Goal: Task Accomplishment & Management: Manage account settings

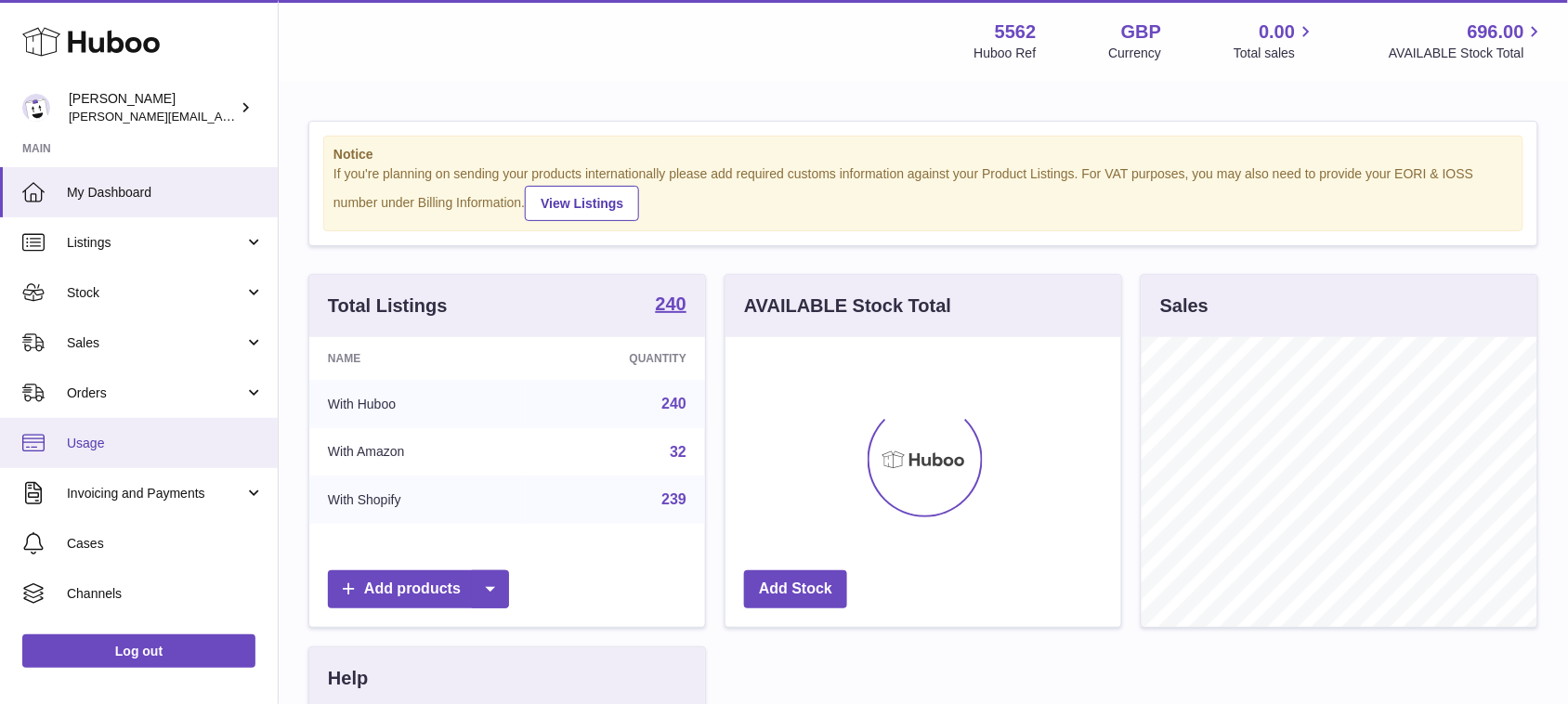
scroll to position [289, 395]
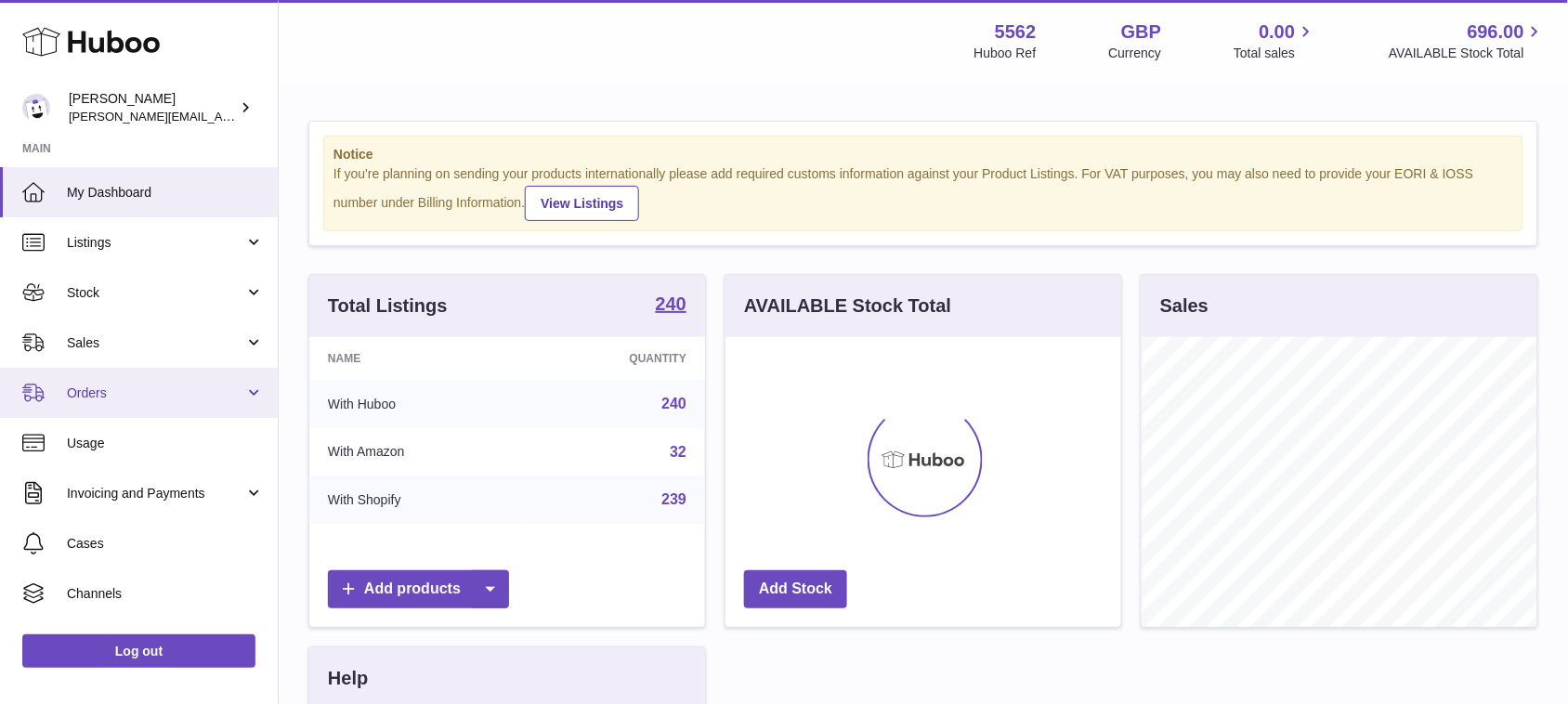
click at [154, 392] on span "Orders" at bounding box center [155, 393] width 178 height 17
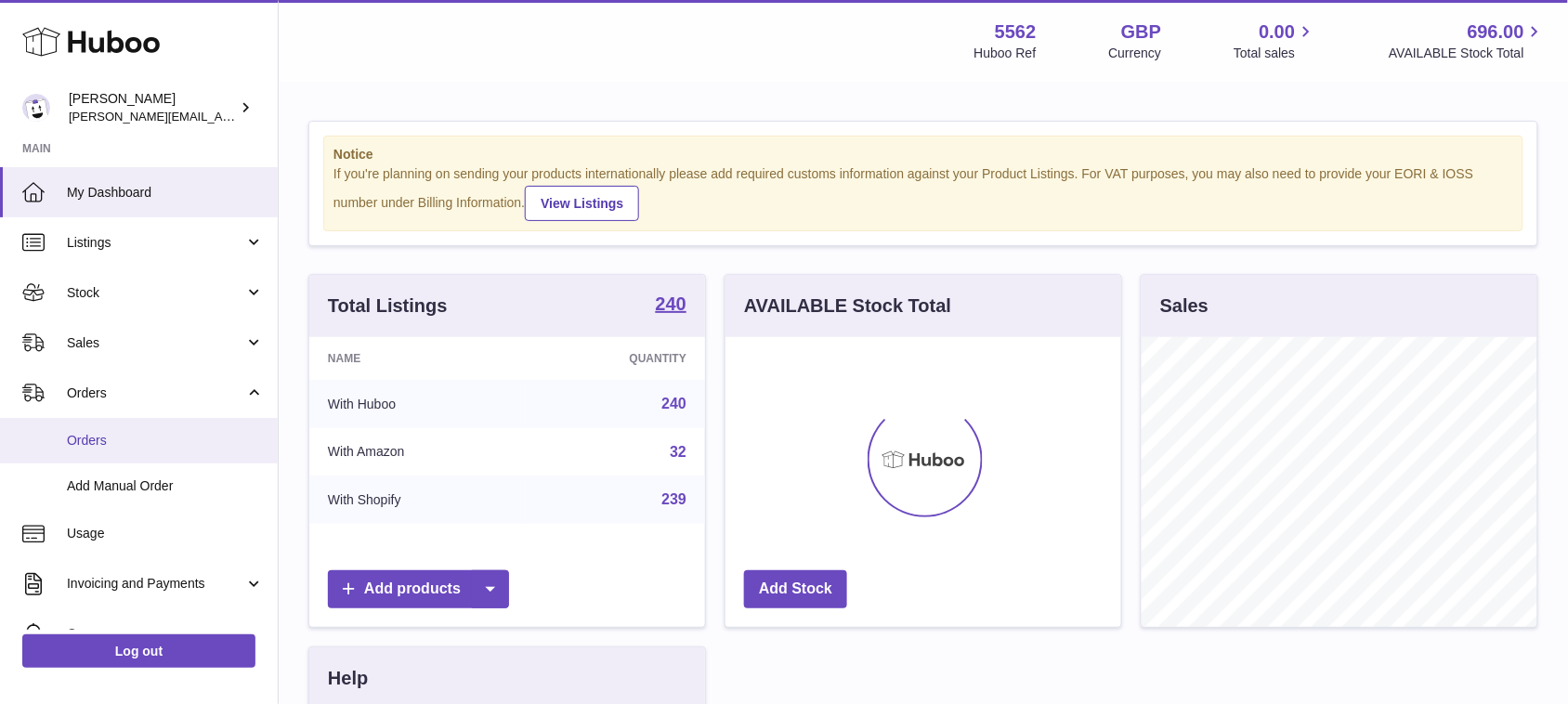
click at [136, 447] on span "Orders" at bounding box center [165, 440] width 197 height 17
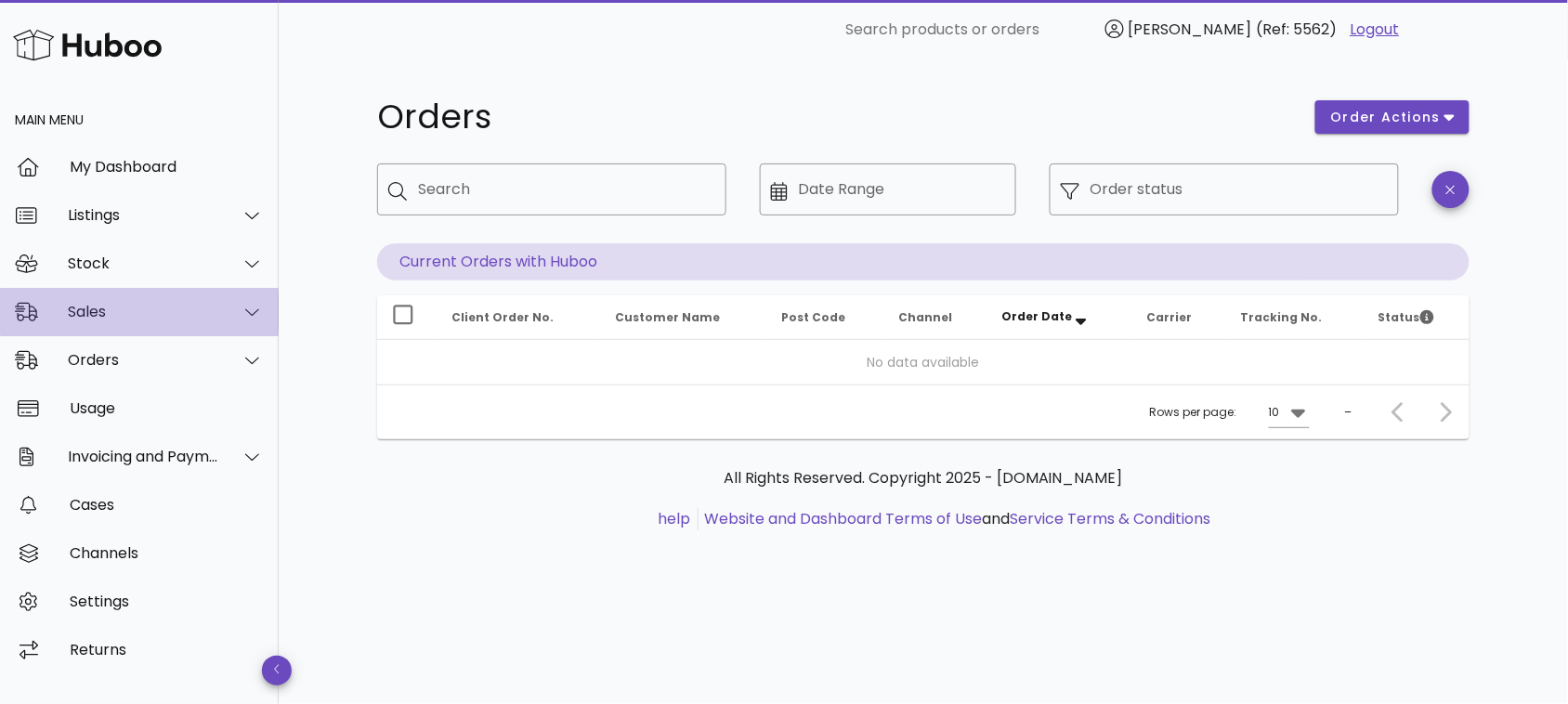
click at [165, 316] on div "Sales" at bounding box center [144, 311] width 151 height 17
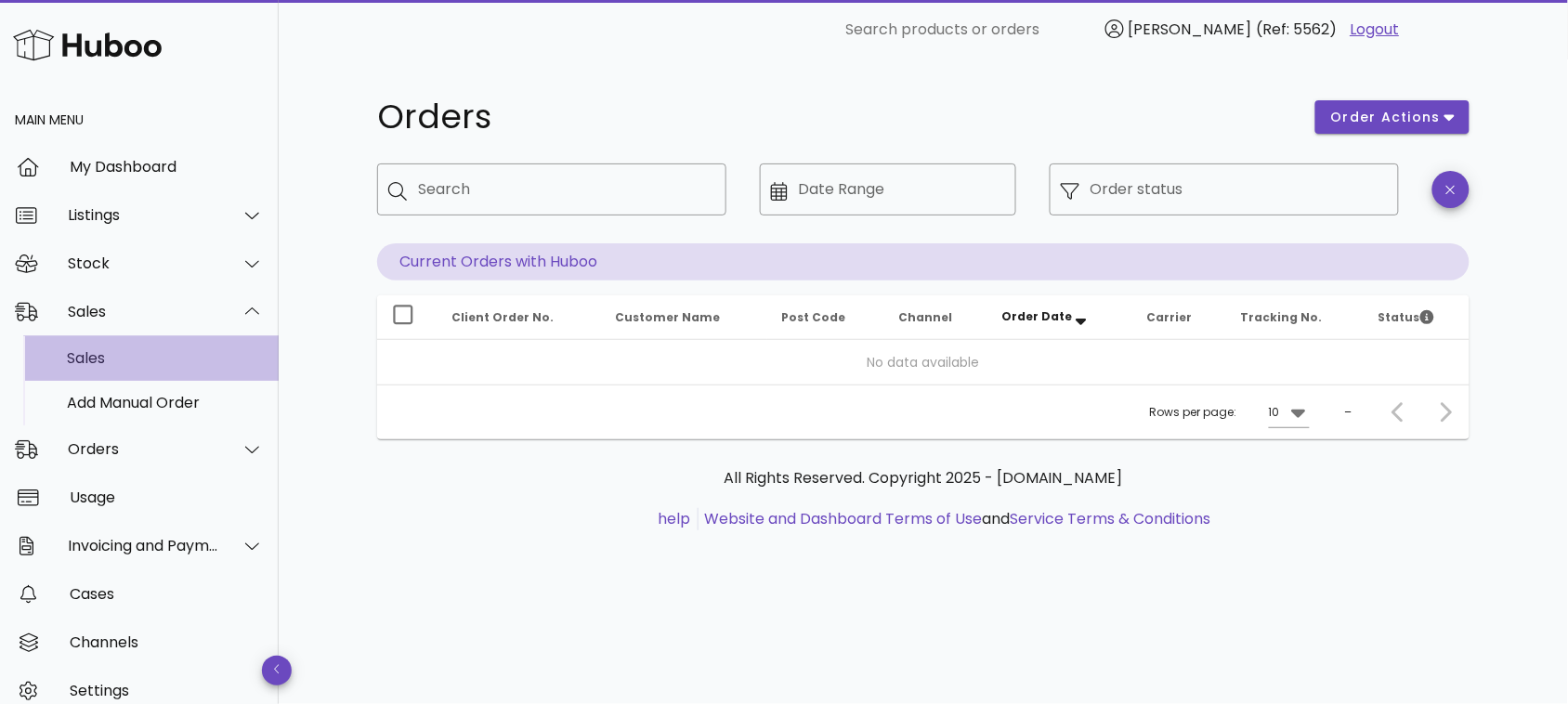
click at [94, 360] on div "Sales" at bounding box center [165, 358] width 197 height 17
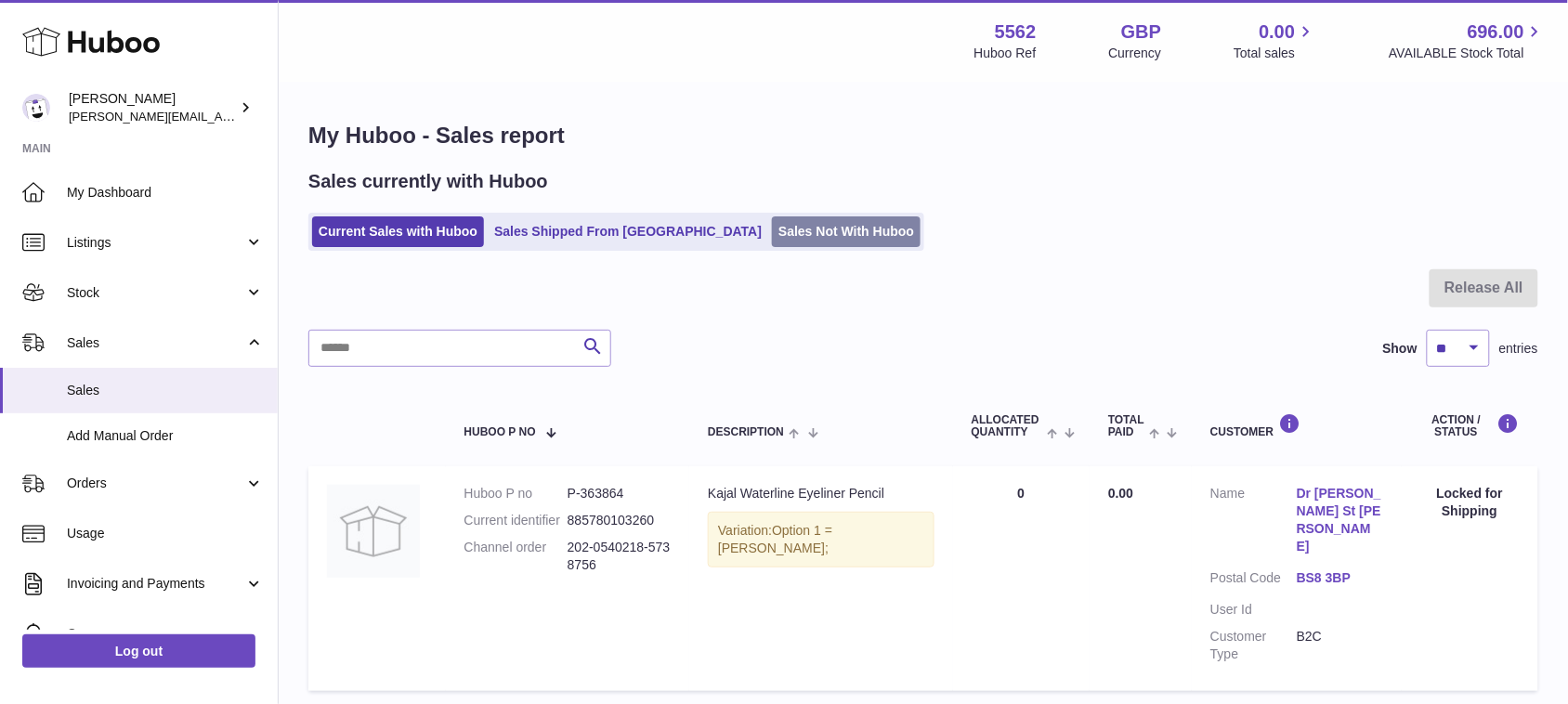
click at [772, 229] on link "Sales Not With Huboo" at bounding box center [846, 232] width 148 height 31
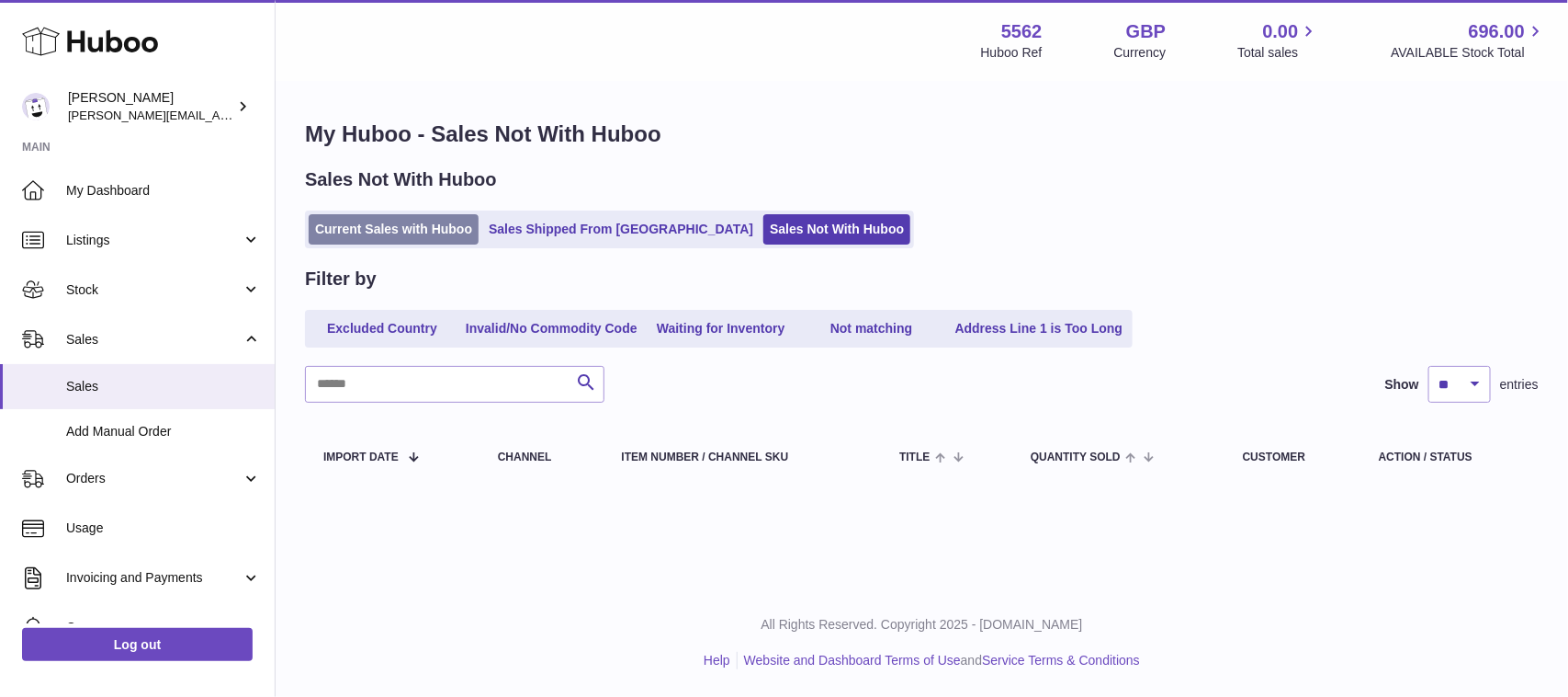
click at [397, 227] on link "Current Sales with Huboo" at bounding box center [393, 229] width 170 height 31
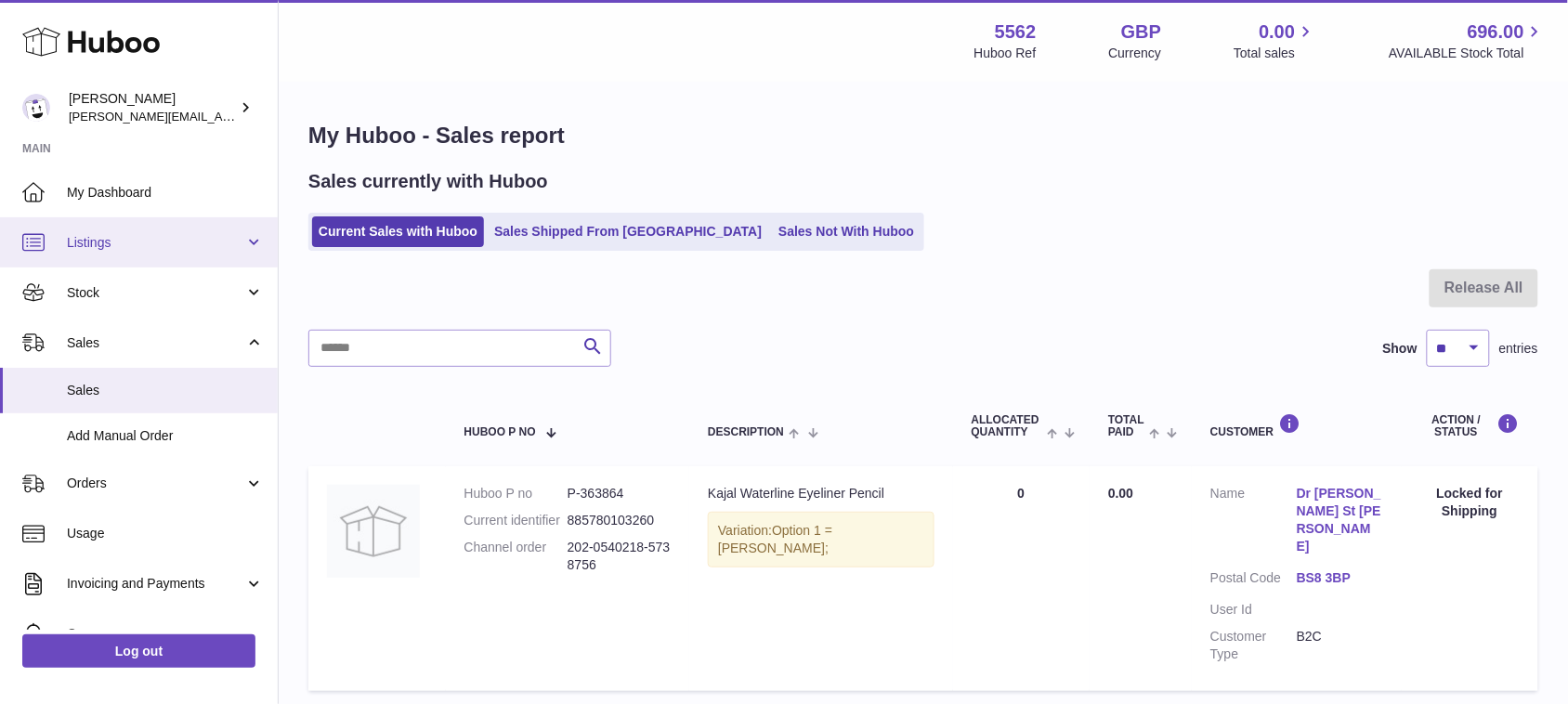
click at [151, 239] on span "Listings" at bounding box center [155, 242] width 178 height 17
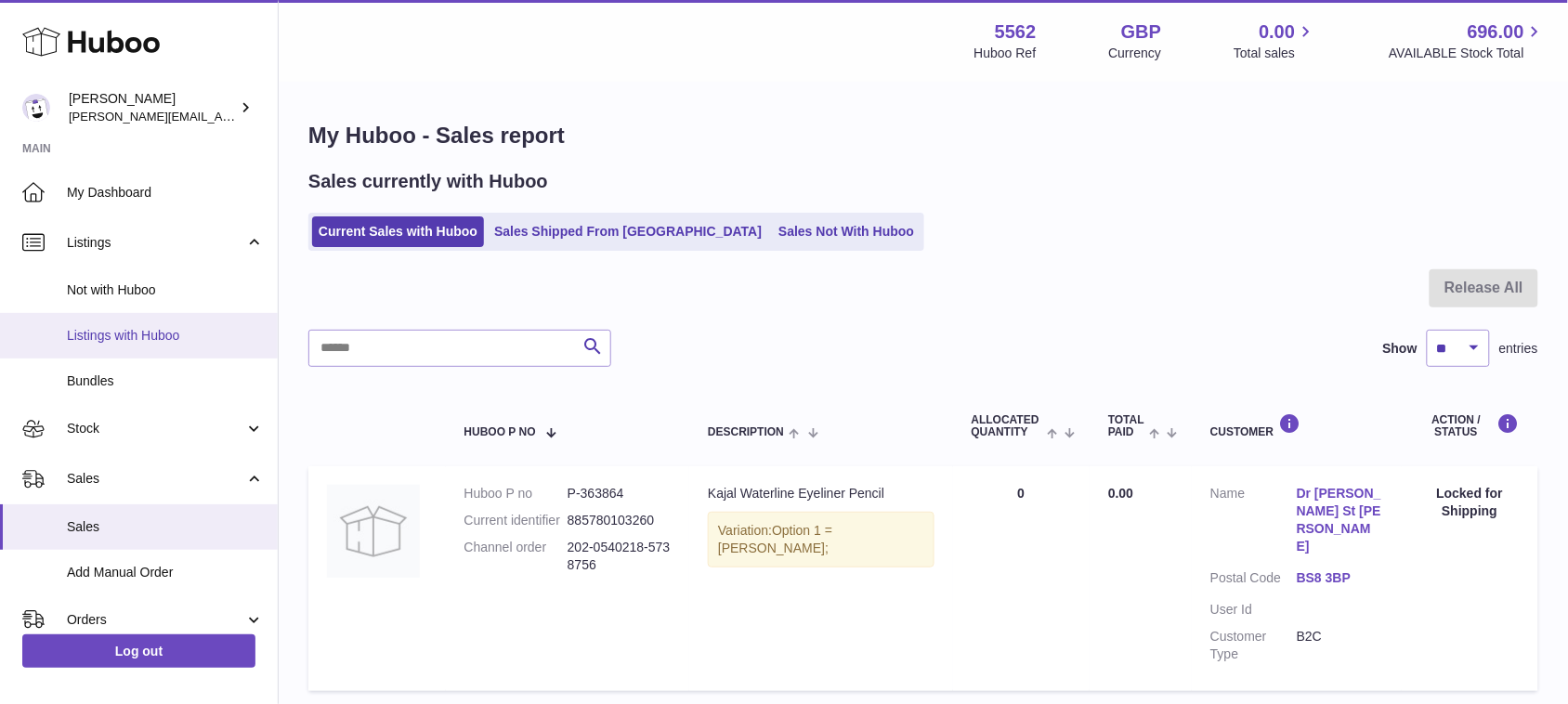
click at [128, 331] on span "Listings with Huboo" at bounding box center [165, 336] width 197 height 17
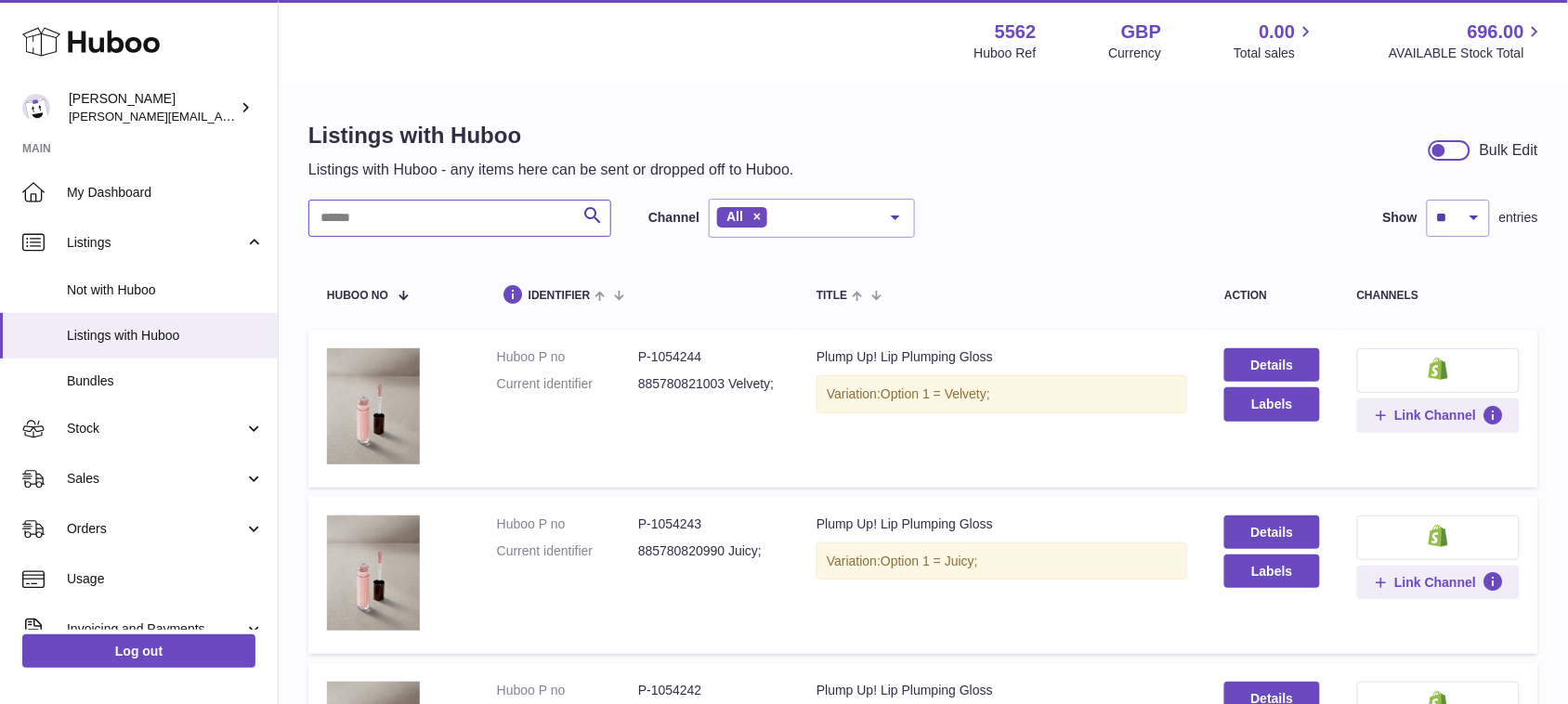
click at [427, 226] on input "text" at bounding box center [460, 218] width 303 height 37
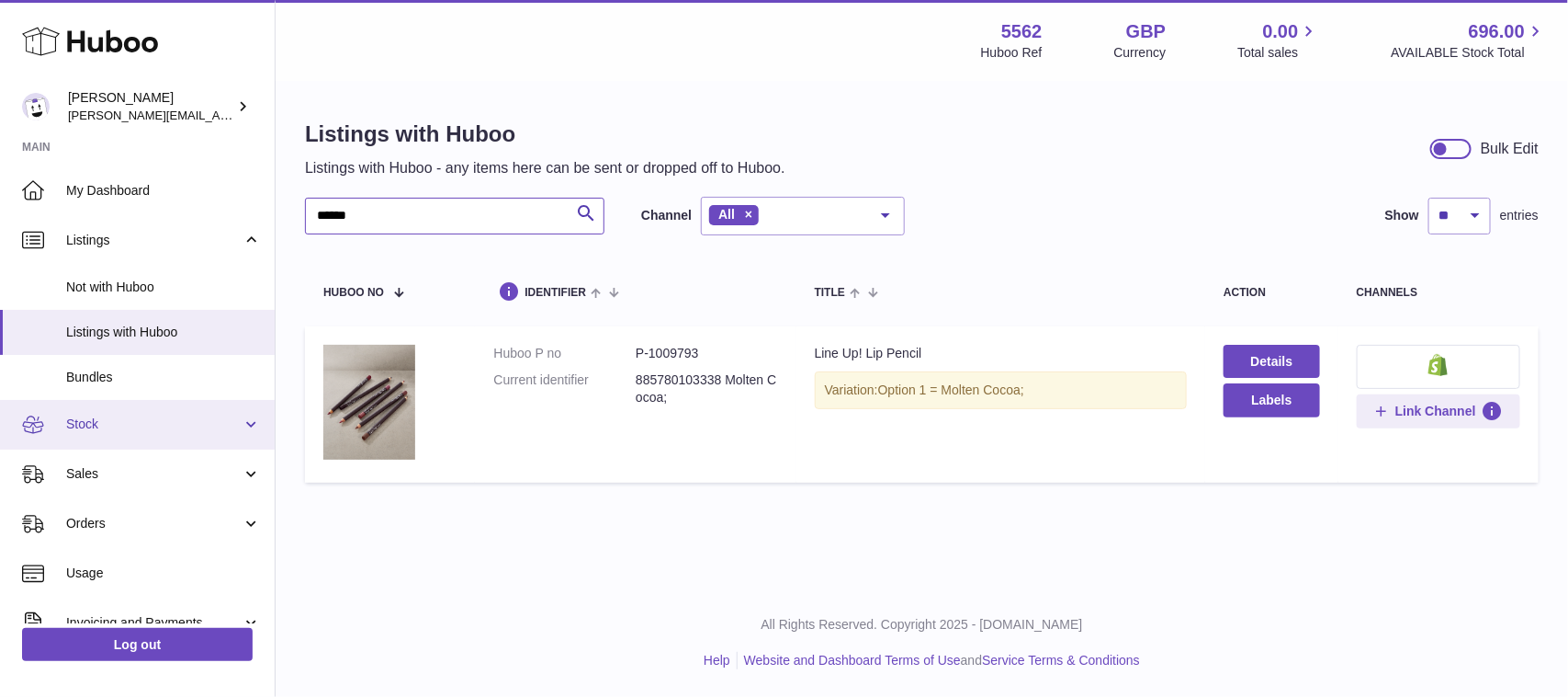
type input "******"
click at [209, 421] on span "Stock" at bounding box center [154, 424] width 176 height 17
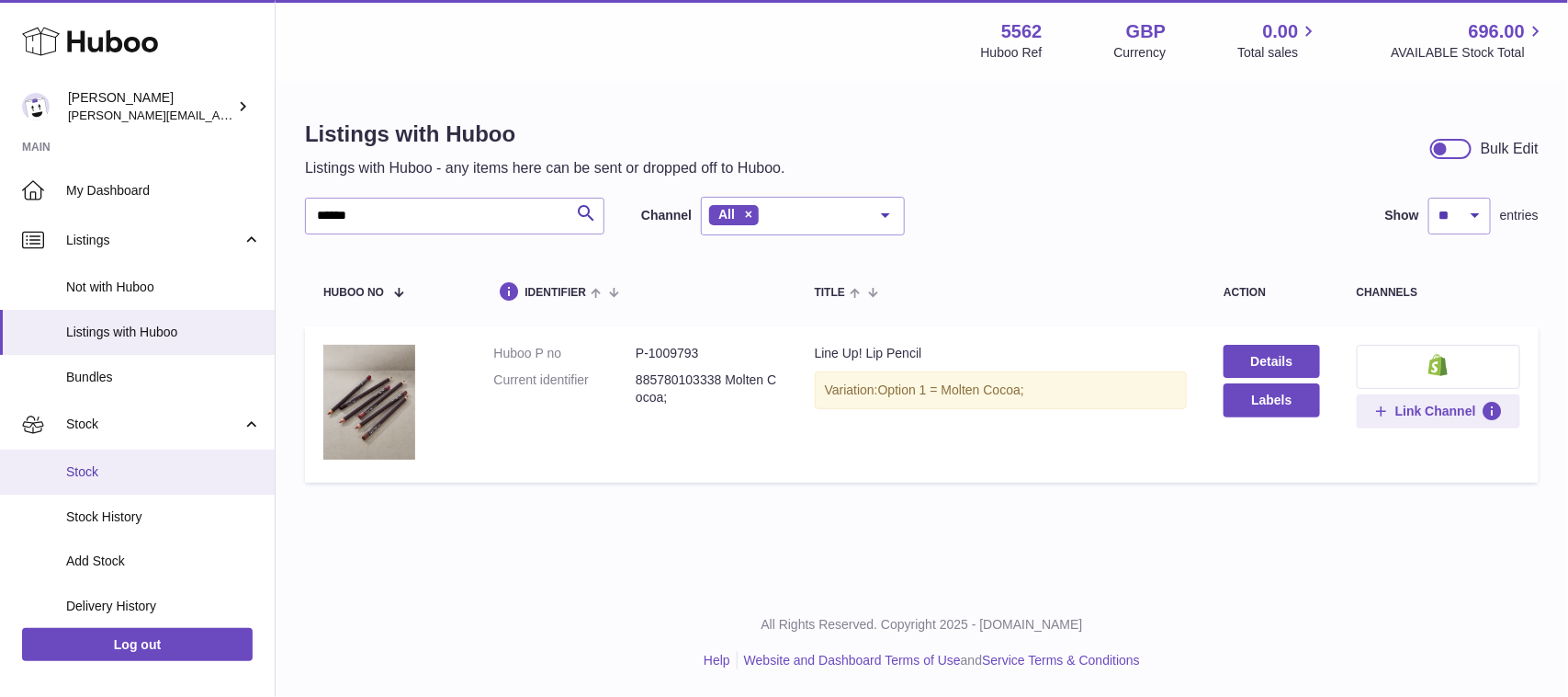
click at [110, 466] on span "Stock" at bounding box center [163, 472] width 195 height 17
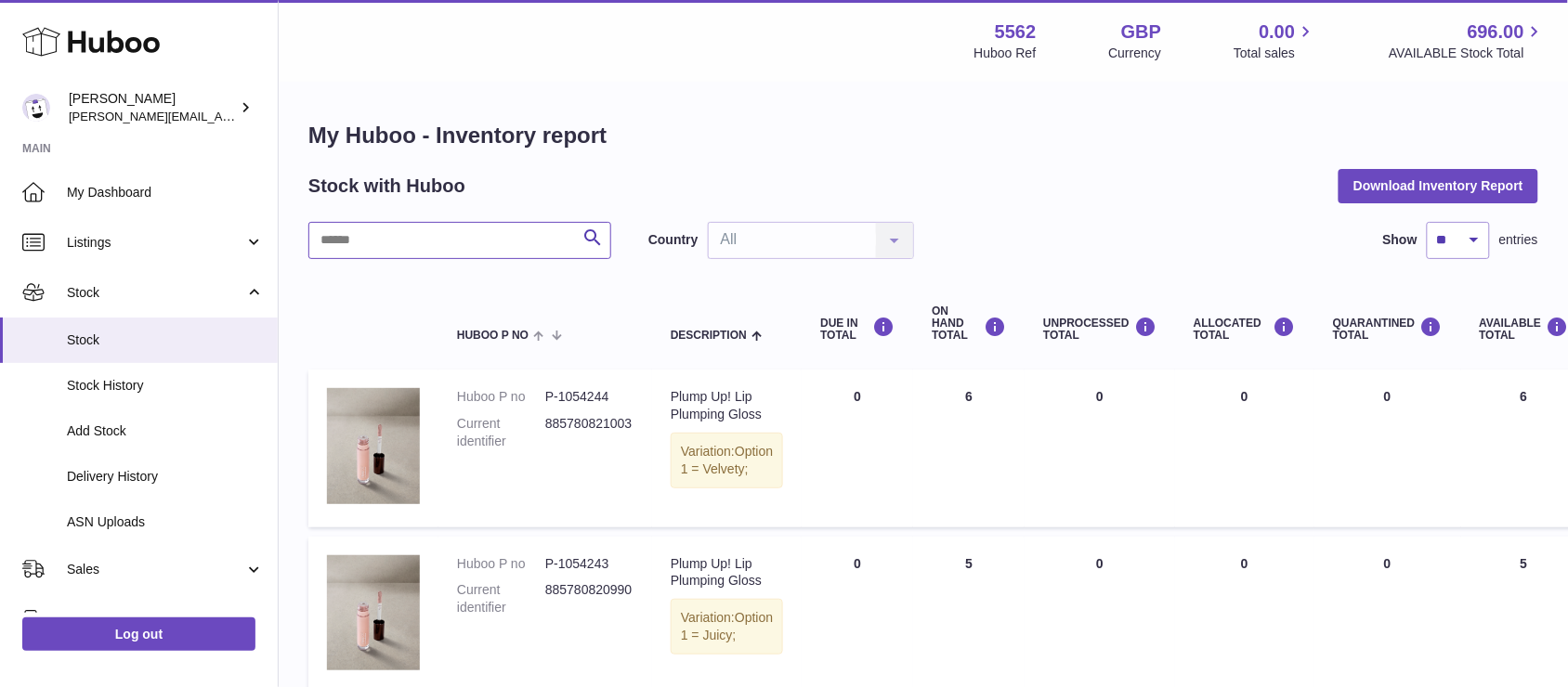
click at [521, 244] on input "text" at bounding box center [460, 241] width 303 height 37
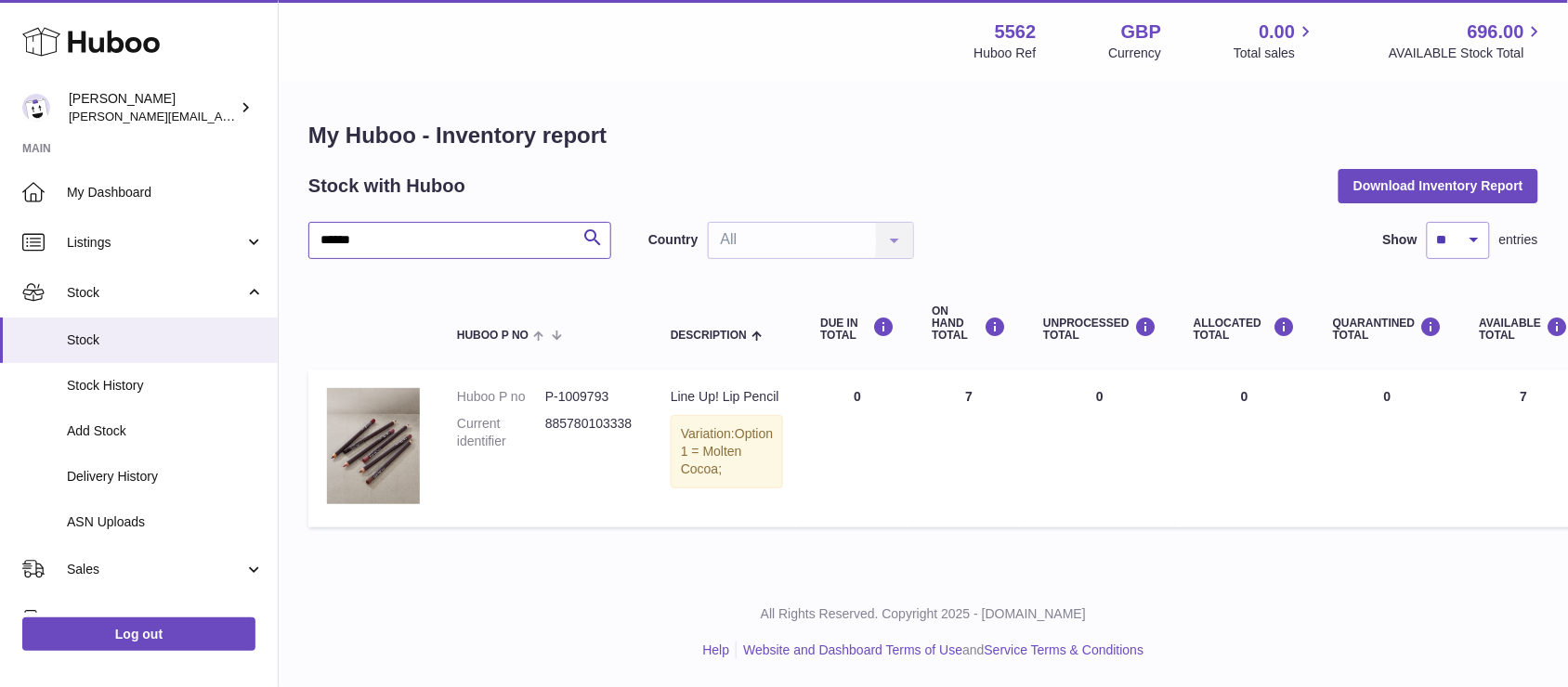
type input "******"
